Goal: Information Seeking & Learning: Learn about a topic

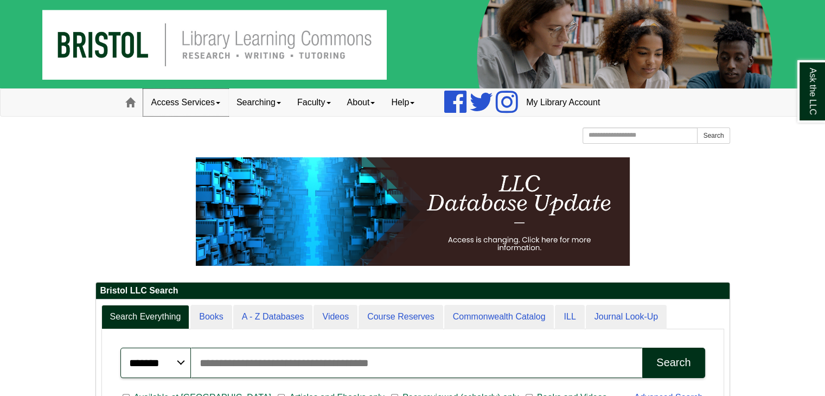
click at [221, 101] on link "Access Services" at bounding box center [185, 102] width 85 height 27
click at [280, 101] on link "Searching" at bounding box center [258, 102] width 61 height 27
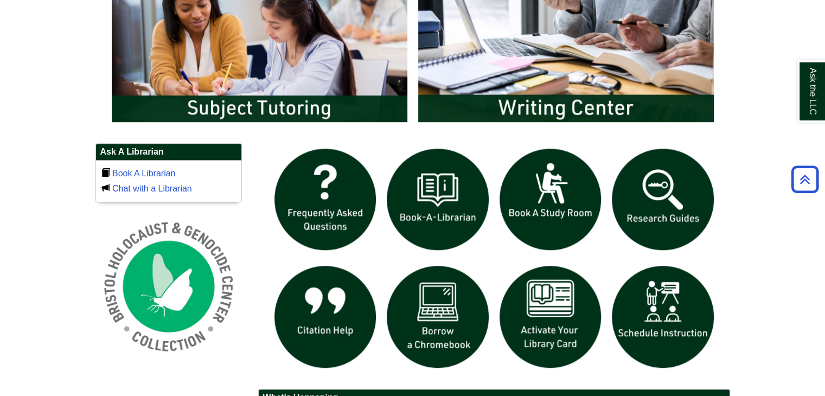
scroll to position [636, 0]
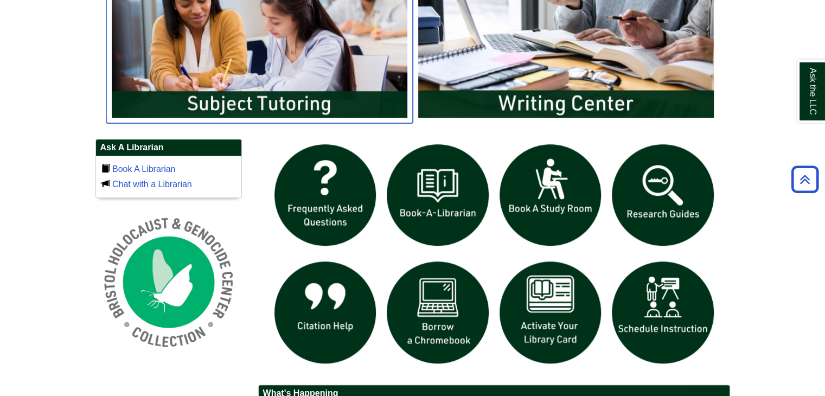
click at [298, 106] on img "slideshow" at bounding box center [259, 40] width 306 height 165
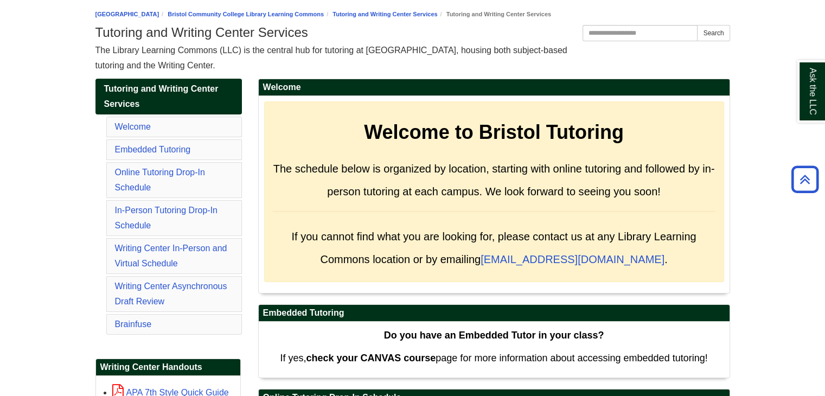
scroll to position [82, 0]
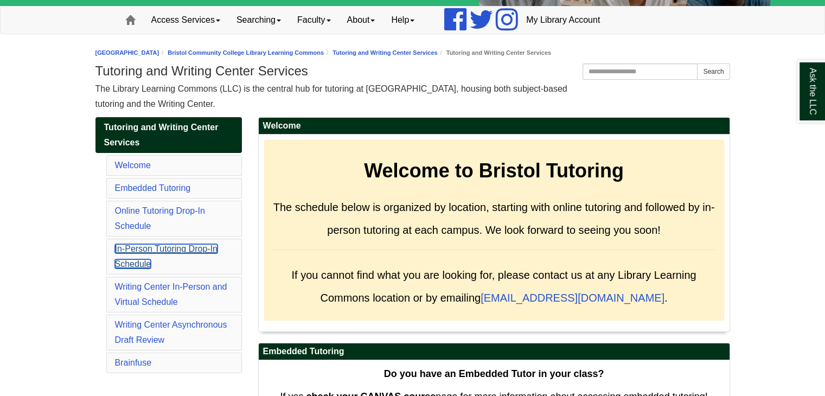
click at [182, 248] on link "In-Person Tutoring Drop-In Schedule" at bounding box center [166, 256] width 102 height 24
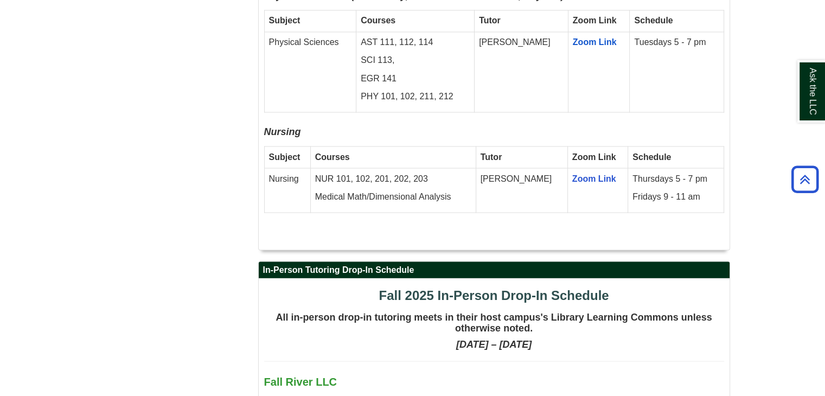
scroll to position [1973, 0]
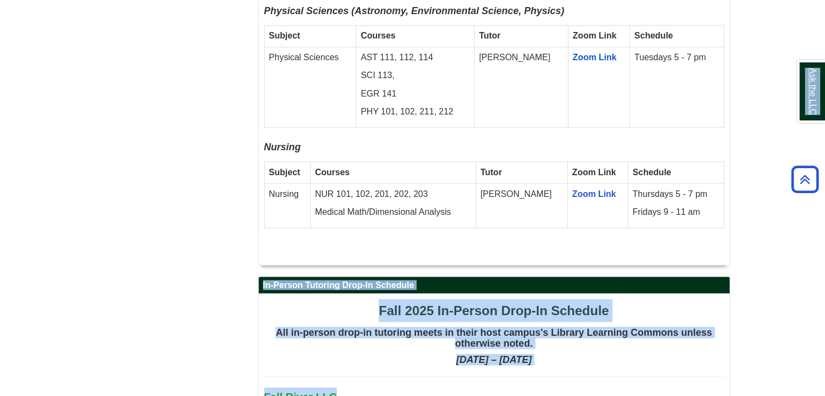
drag, startPoint x: 822, startPoint y: 131, endPoint x: 819, endPoint y: 119, distance: 12.2
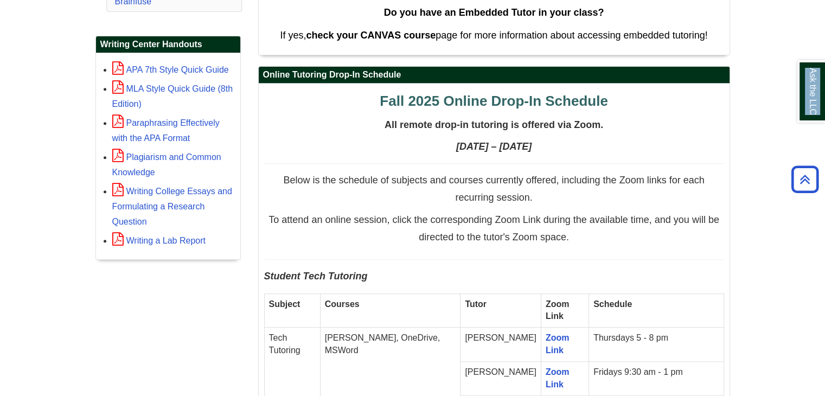
scroll to position [0, 0]
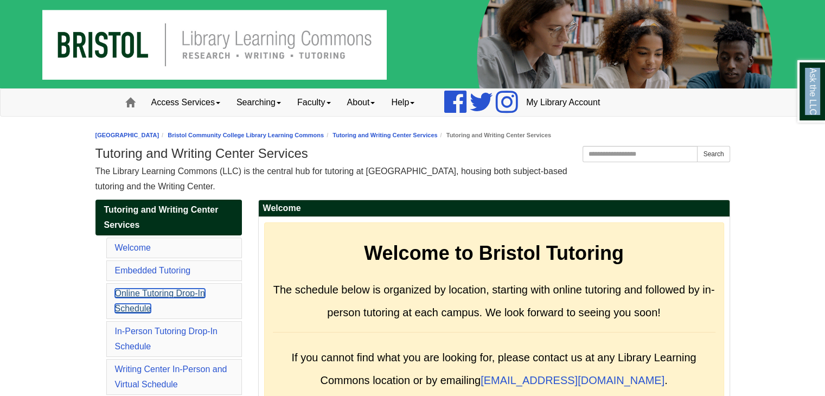
click at [130, 305] on link "Online Tutoring Drop-In Schedule" at bounding box center [160, 300] width 90 height 24
